Goal: Information Seeking & Learning: Find specific fact

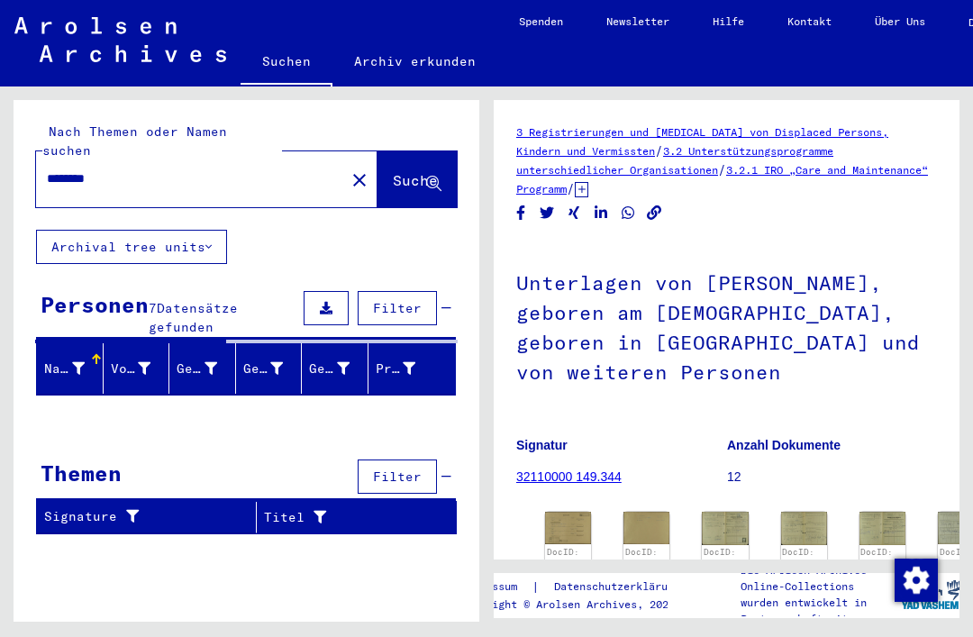
click at [194, 169] on input "********" at bounding box center [190, 178] width 287 height 19
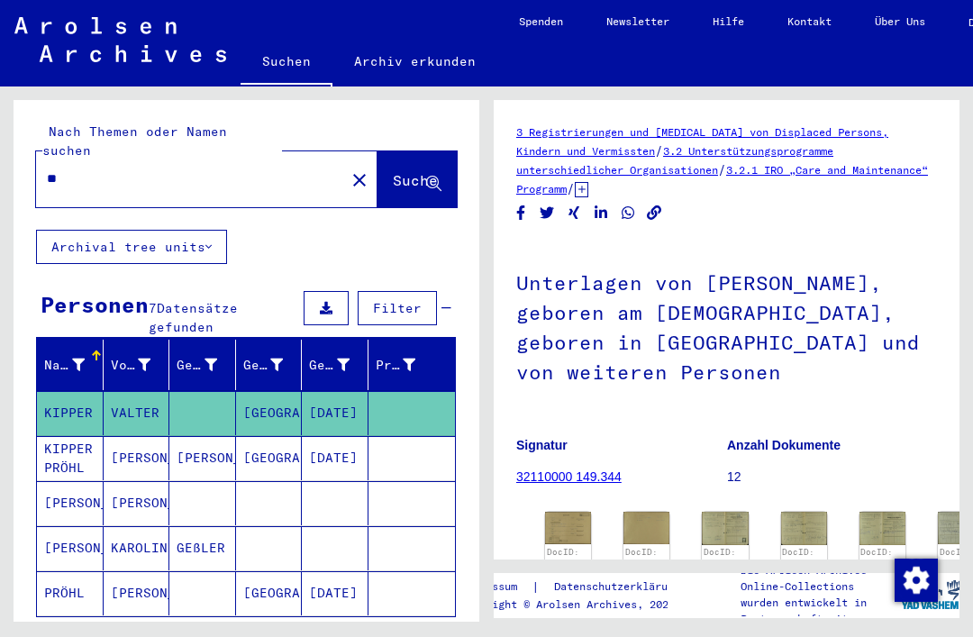
type input "*"
type input "**********"
click at [401, 171] on span "Suche" at bounding box center [415, 180] width 45 height 18
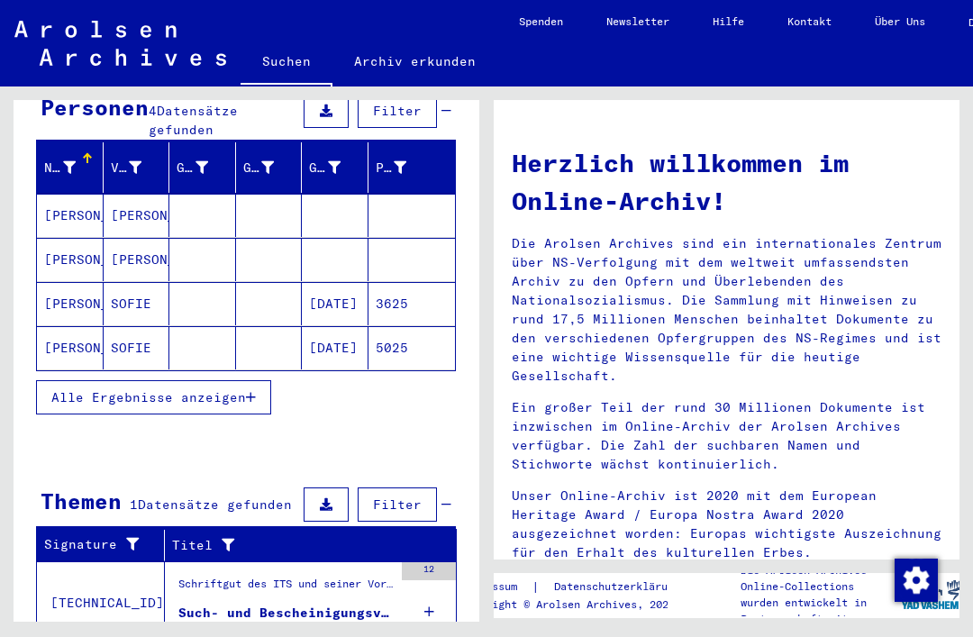
scroll to position [195, 0]
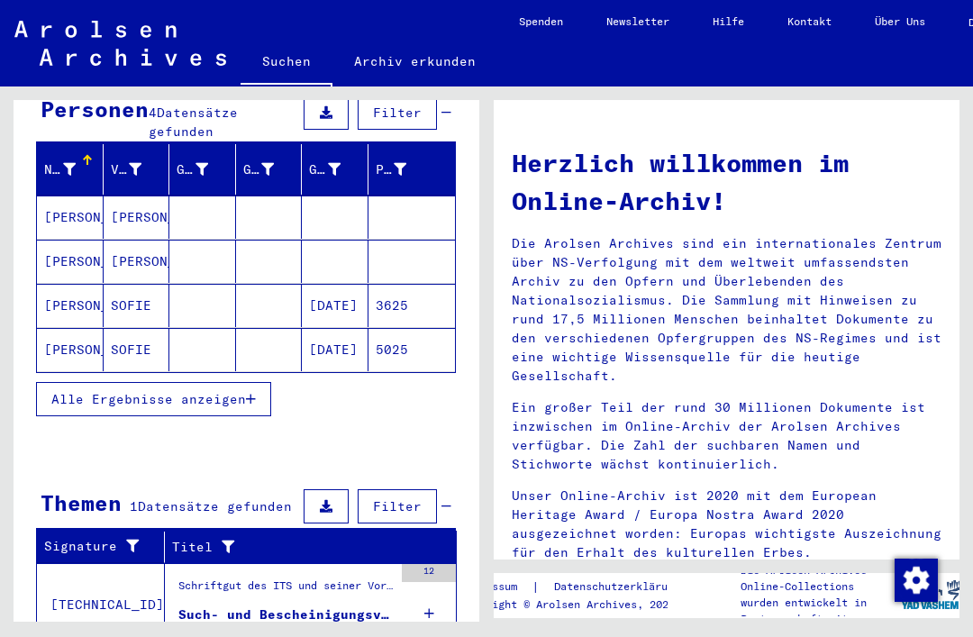
click at [78, 195] on mat-cell "[PERSON_NAME]" at bounding box center [70, 216] width 67 height 43
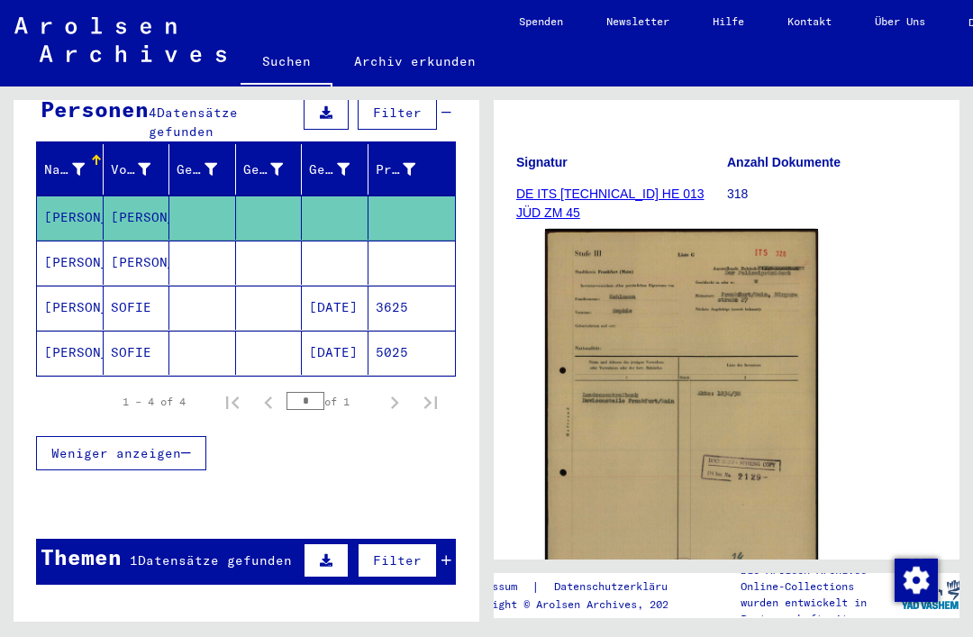
scroll to position [297, 0]
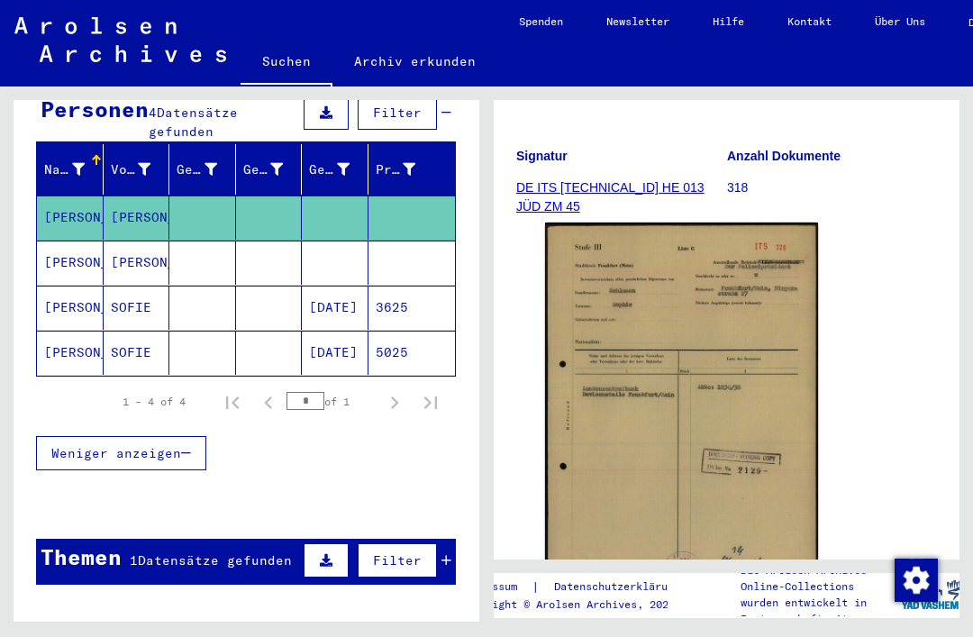
click at [792, 450] on img at bounding box center [681, 414] width 273 height 383
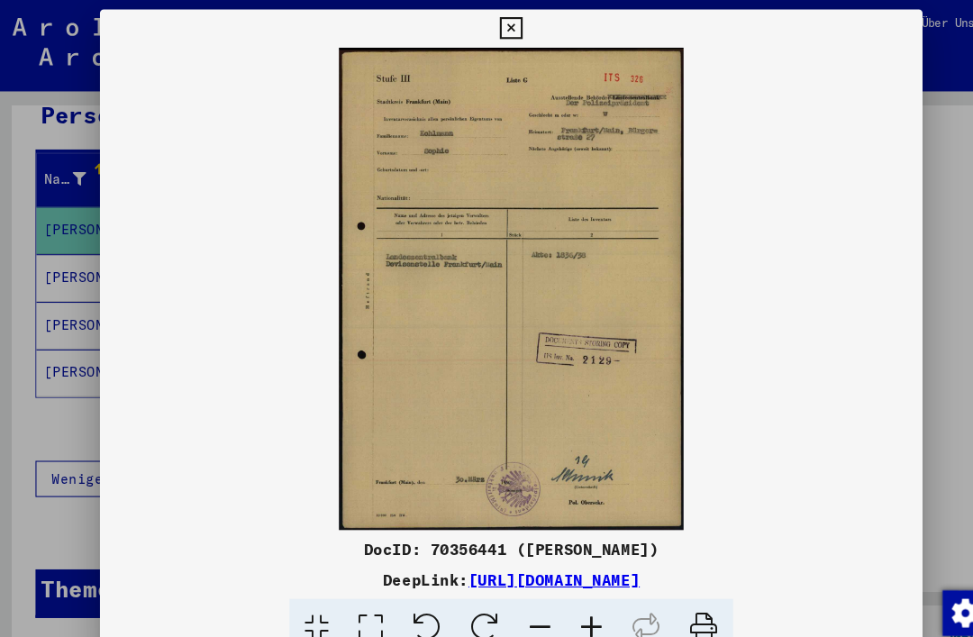
click at [496, 27] on icon at bounding box center [486, 27] width 21 height 22
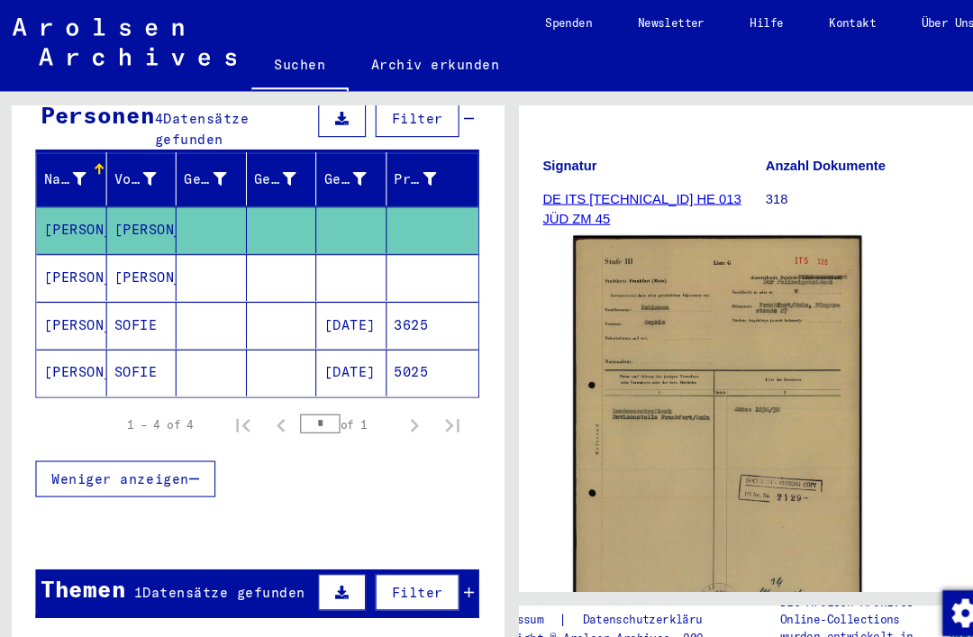
click at [77, 245] on mat-cell "[PERSON_NAME]" at bounding box center [70, 263] width 67 height 44
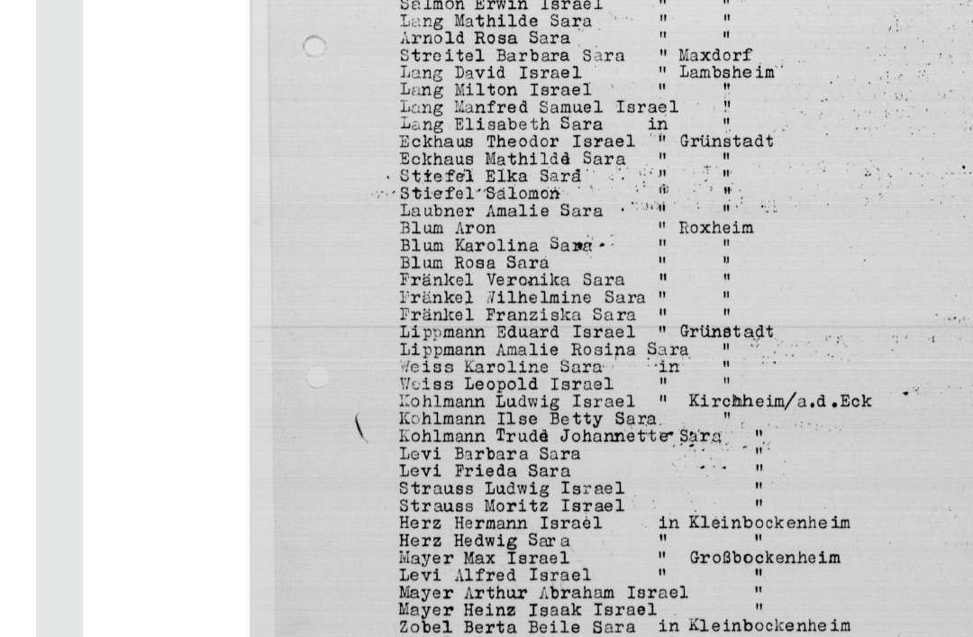
scroll to position [701, 0]
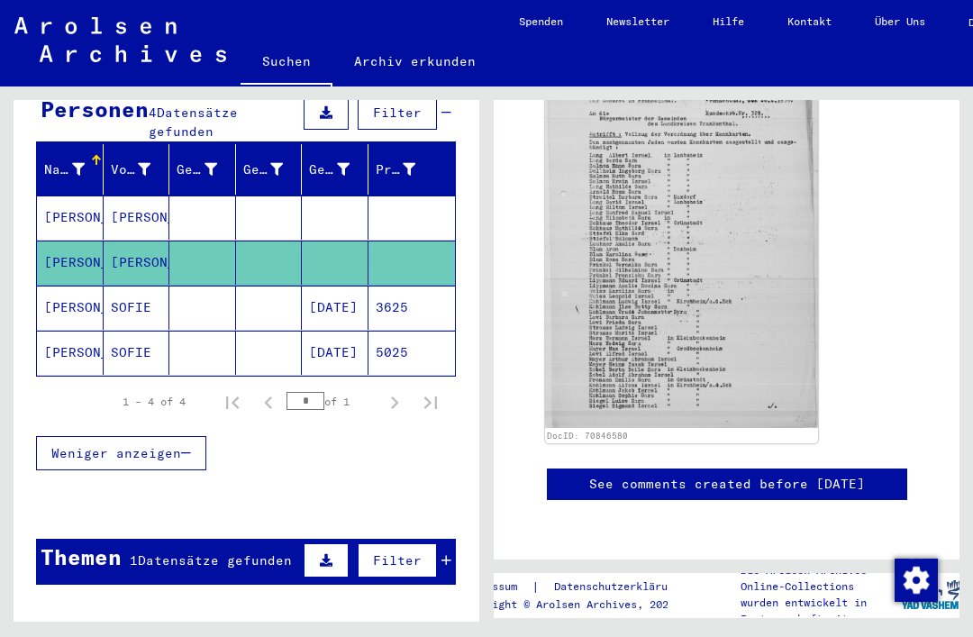
click at [72, 293] on mat-cell "[PERSON_NAME]" at bounding box center [70, 308] width 67 height 44
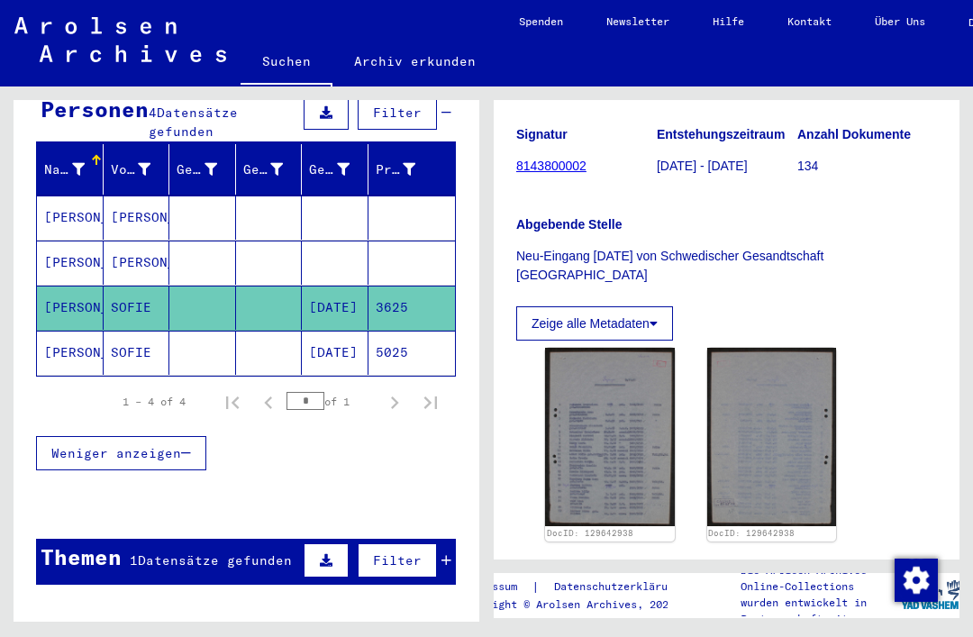
scroll to position [268, 0]
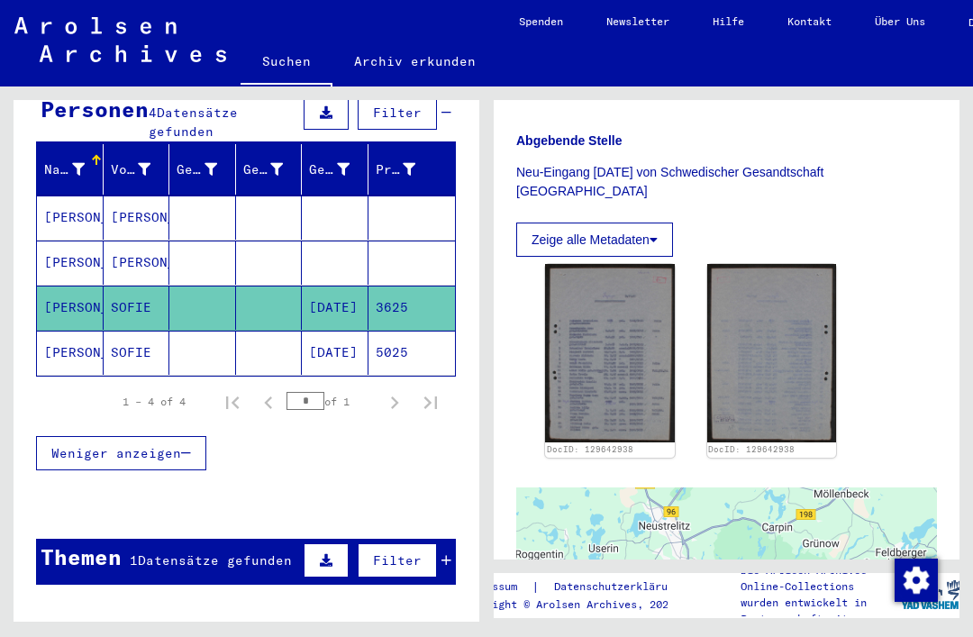
click at [631, 359] on img at bounding box center [610, 353] width 130 height 178
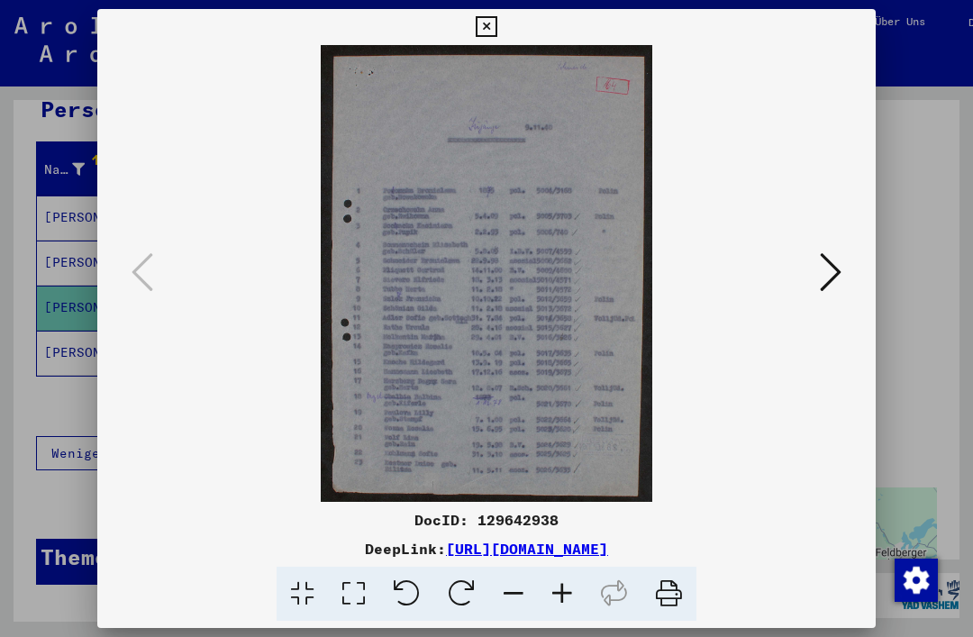
click at [834, 281] on icon at bounding box center [831, 271] width 22 height 43
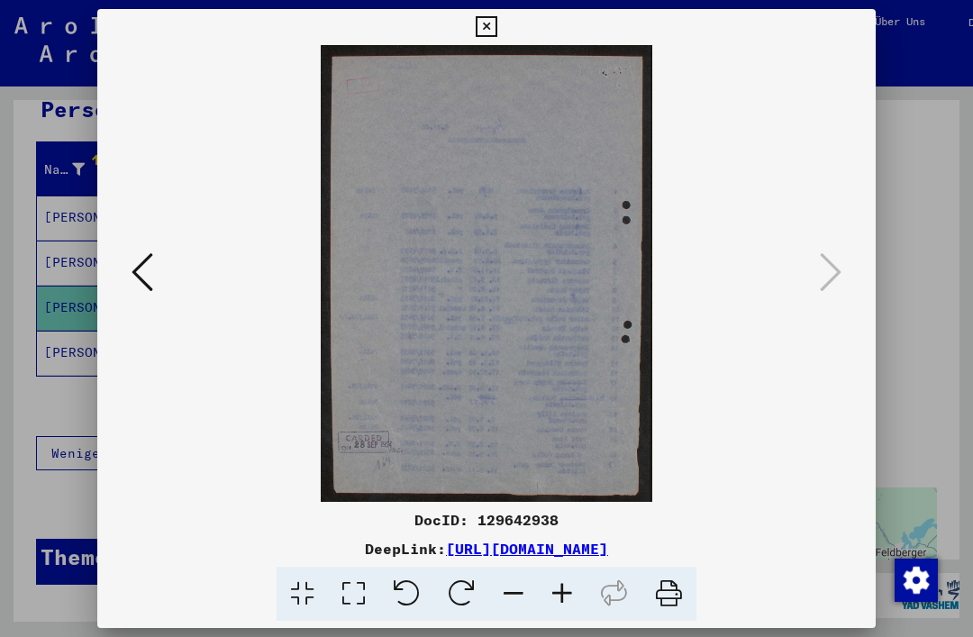
click at [496, 32] on icon at bounding box center [486, 27] width 21 height 22
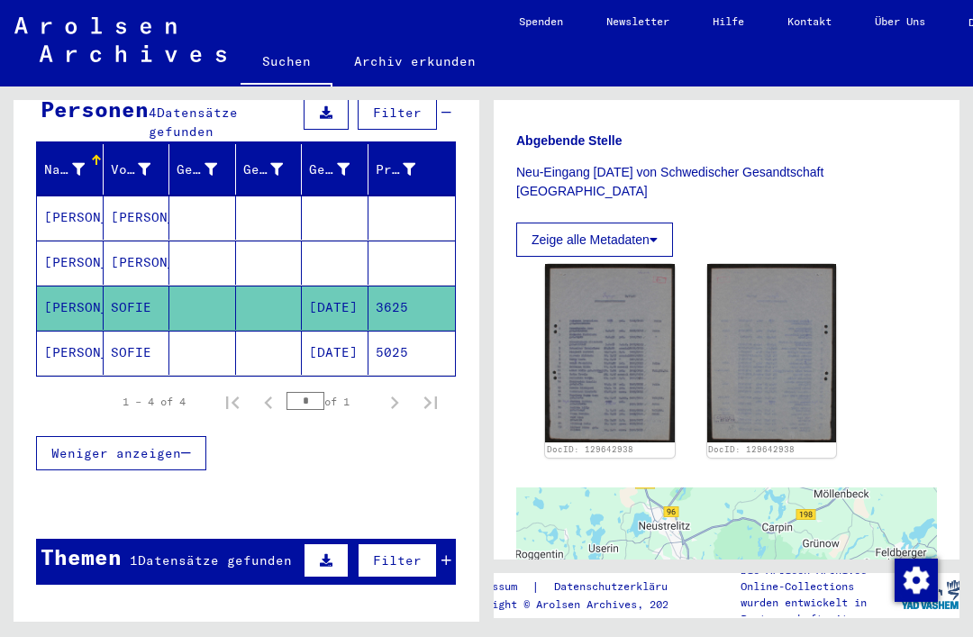
click at [69, 344] on mat-cell "[PERSON_NAME]" at bounding box center [70, 353] width 67 height 44
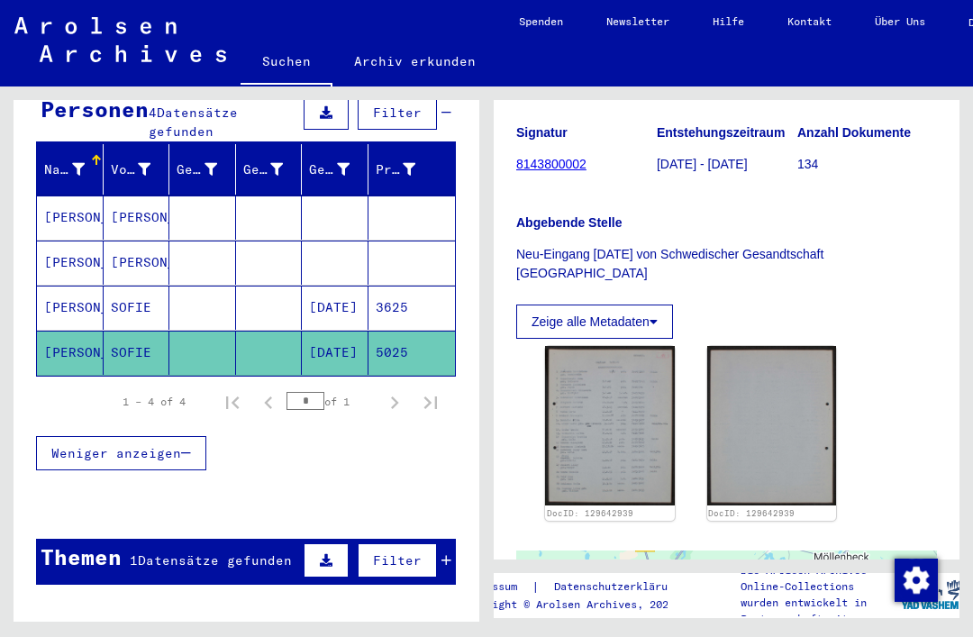
scroll to position [242, 0]
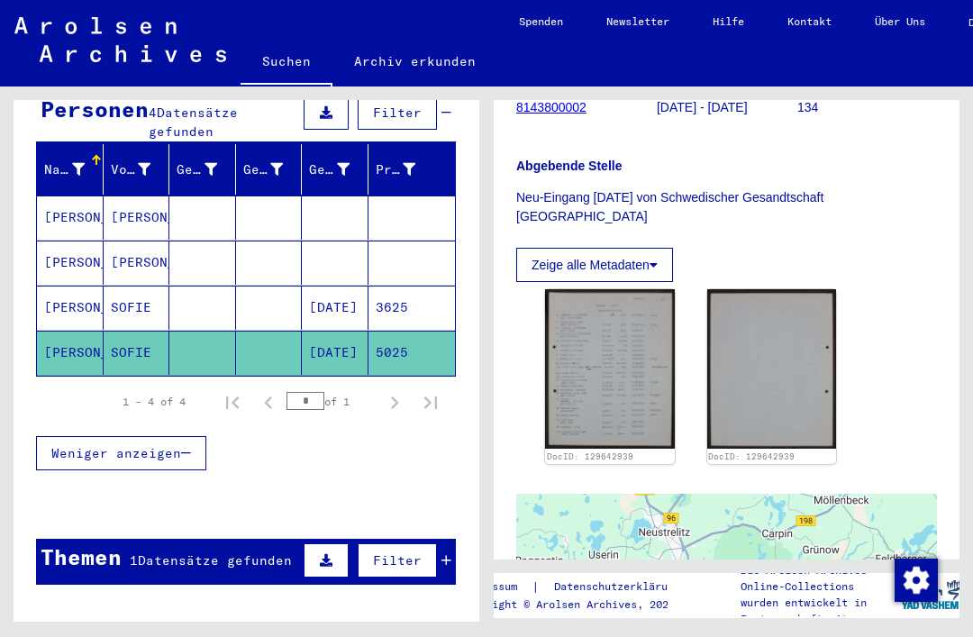
click at [71, 247] on mat-cell "[PERSON_NAME]" at bounding box center [70, 263] width 67 height 44
